Goal: Navigation & Orientation: Find specific page/section

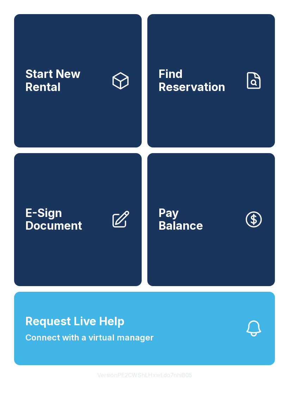
click at [35, 398] on div "Start New Rental Find Reservation E-Sign Document Pay Balance Request Live Help…" at bounding box center [144, 199] width 289 height 399
click at [164, 384] on button "Version PE2CWShLHxwLdo7nhiB05" at bounding box center [145, 375] width 106 height 20
click at [158, 384] on button "Version PE2CWShLHxwLdo7nhiB05" at bounding box center [145, 375] width 106 height 20
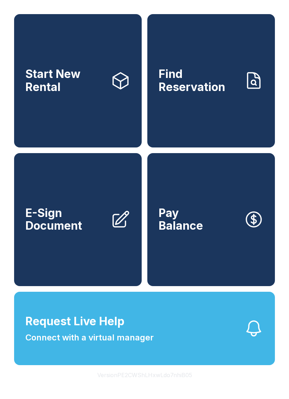
click at [161, 384] on button "Version PE2CWShLHxwLdo7nhiB05" at bounding box center [145, 375] width 106 height 20
click at [164, 384] on button "Version PE2CWShLHxwLdo7nhiB05" at bounding box center [145, 375] width 106 height 20
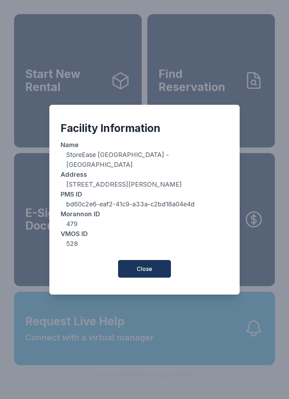
click at [155, 267] on button "Close" at bounding box center [144, 269] width 53 height 18
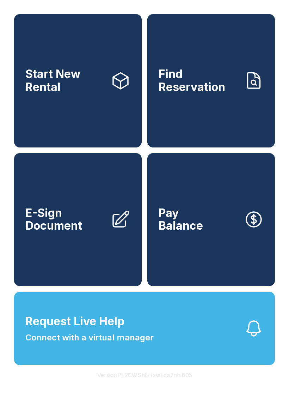
click at [154, 384] on button "Version PE2CWShLHxwLdo7nhiB05" at bounding box center [145, 375] width 106 height 20
click at [147, 384] on button "Version PE2CWShLHxwLdo7nhiB05" at bounding box center [145, 375] width 106 height 20
click at [119, 384] on button "Version PE2CWShLHxwLdo7nhiB05" at bounding box center [145, 375] width 106 height 20
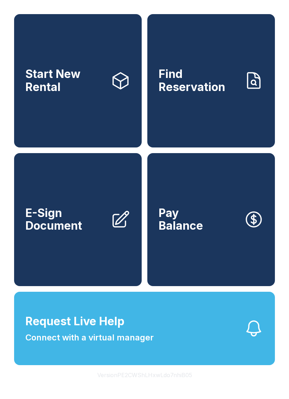
click at [119, 384] on button "Version PE2CWShLHxwLdo7nhiB05" at bounding box center [145, 375] width 106 height 20
click at [117, 384] on button "Version PE2CWShLHxwLdo7nhiB05" at bounding box center [145, 375] width 106 height 20
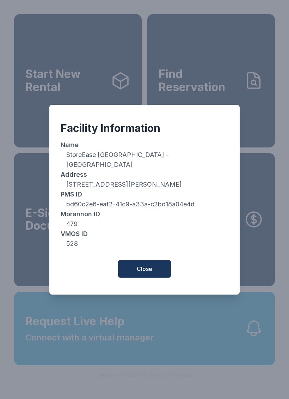
click at [155, 271] on button "Close" at bounding box center [144, 269] width 53 height 18
